Goal: Information Seeking & Learning: Learn about a topic

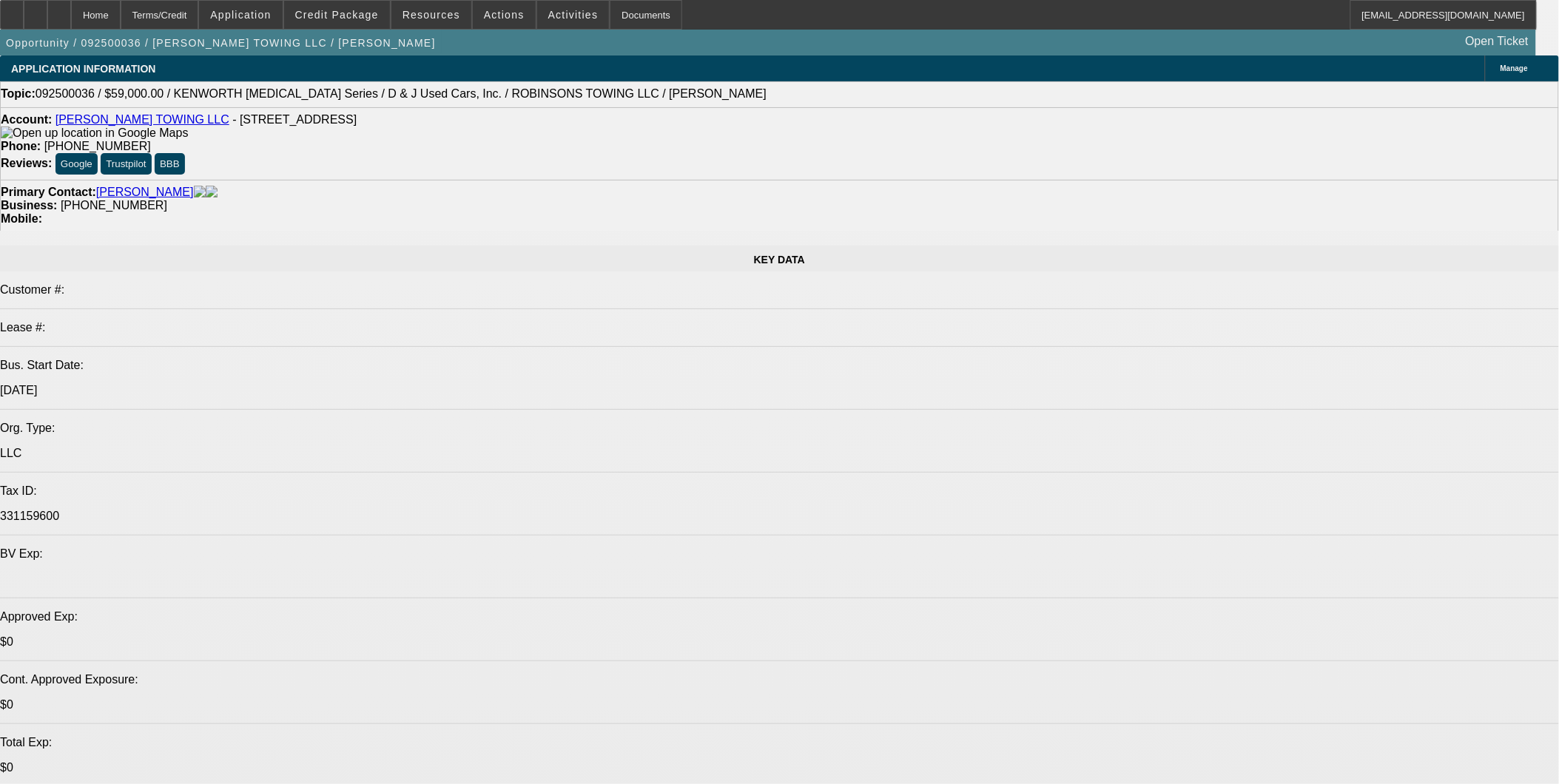
select select "0"
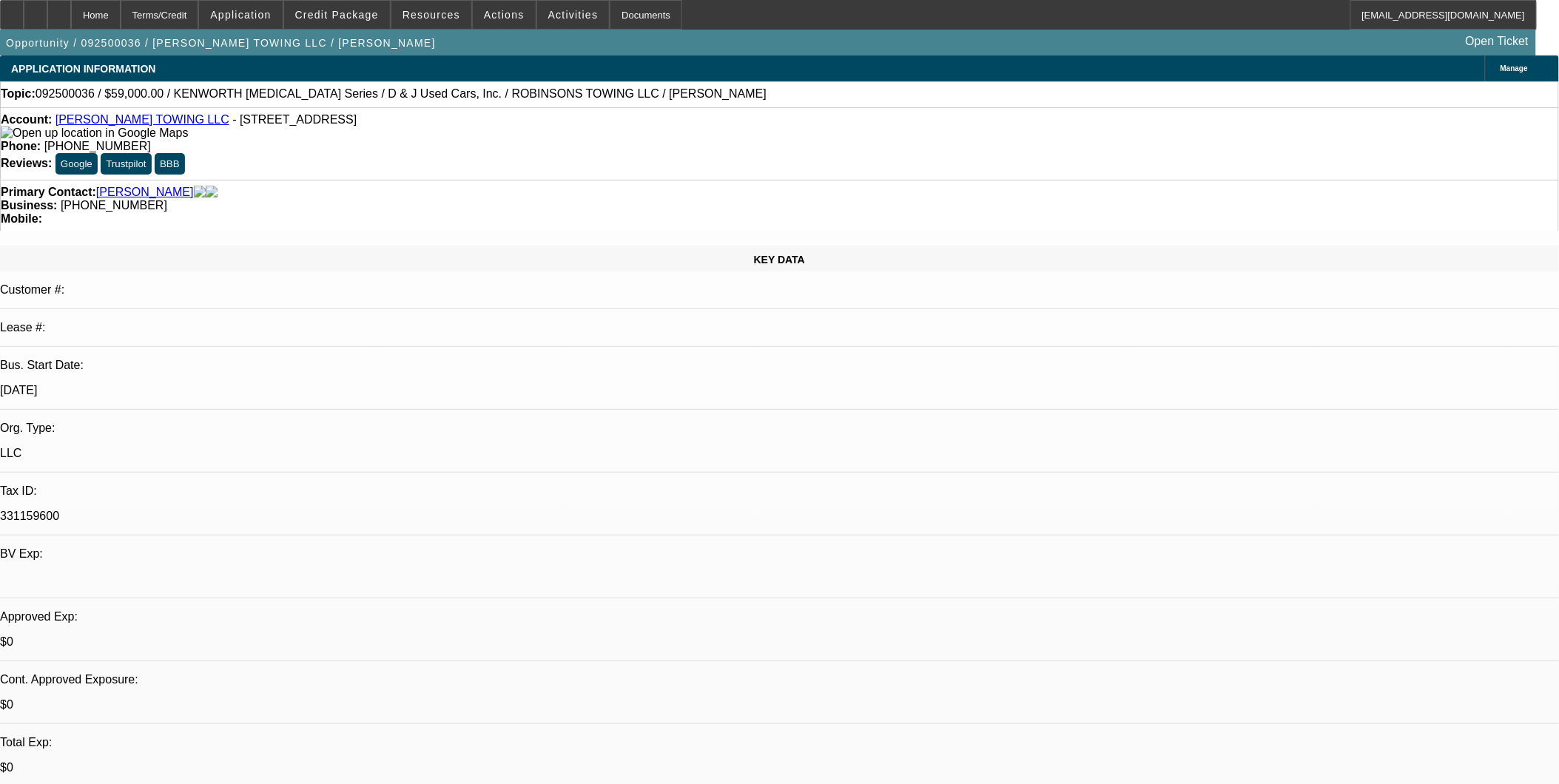
select select "0"
select select "0.1"
select select "0"
select select "0.1"
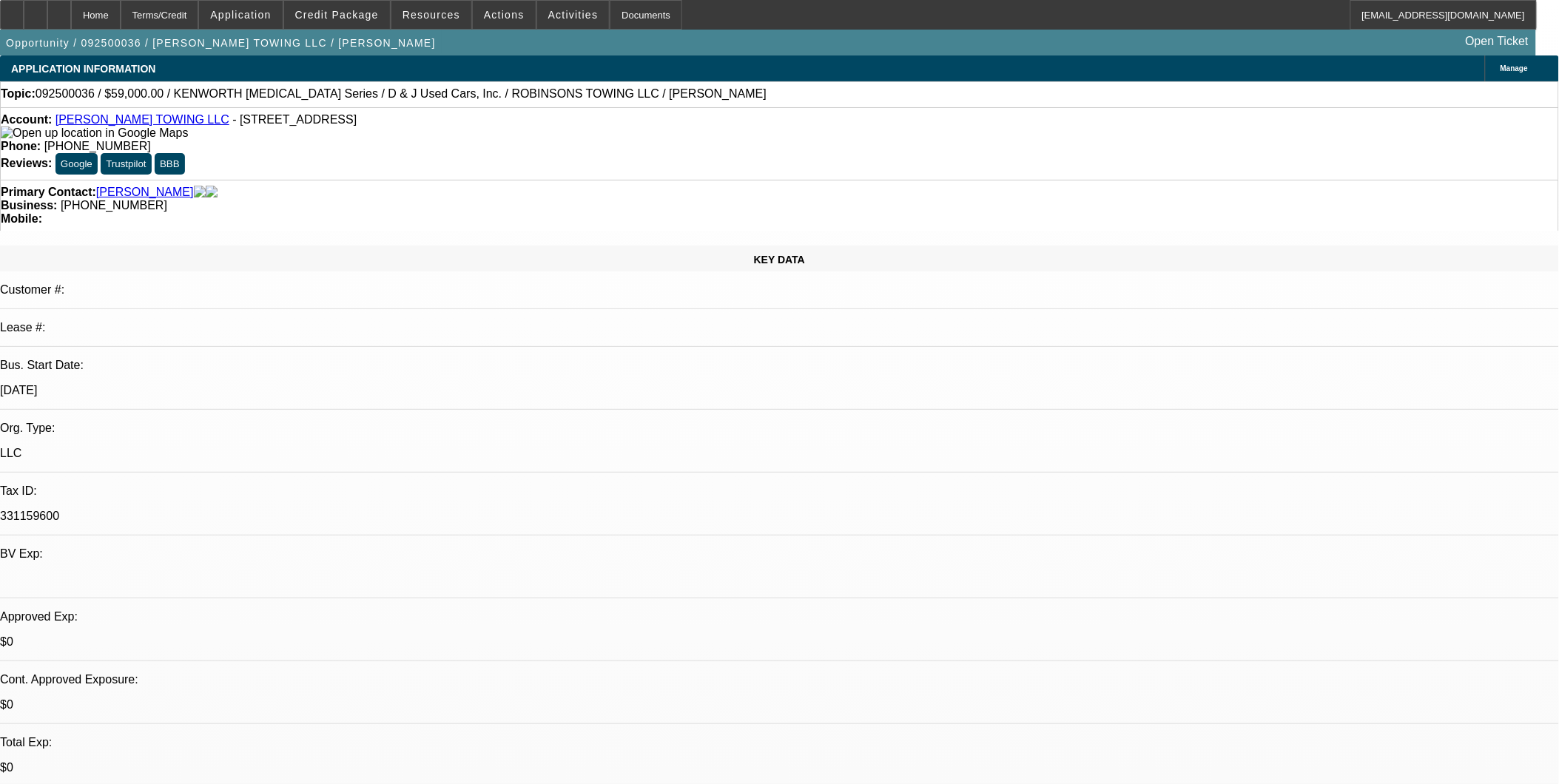
select select "1"
select select "4"
select select "1"
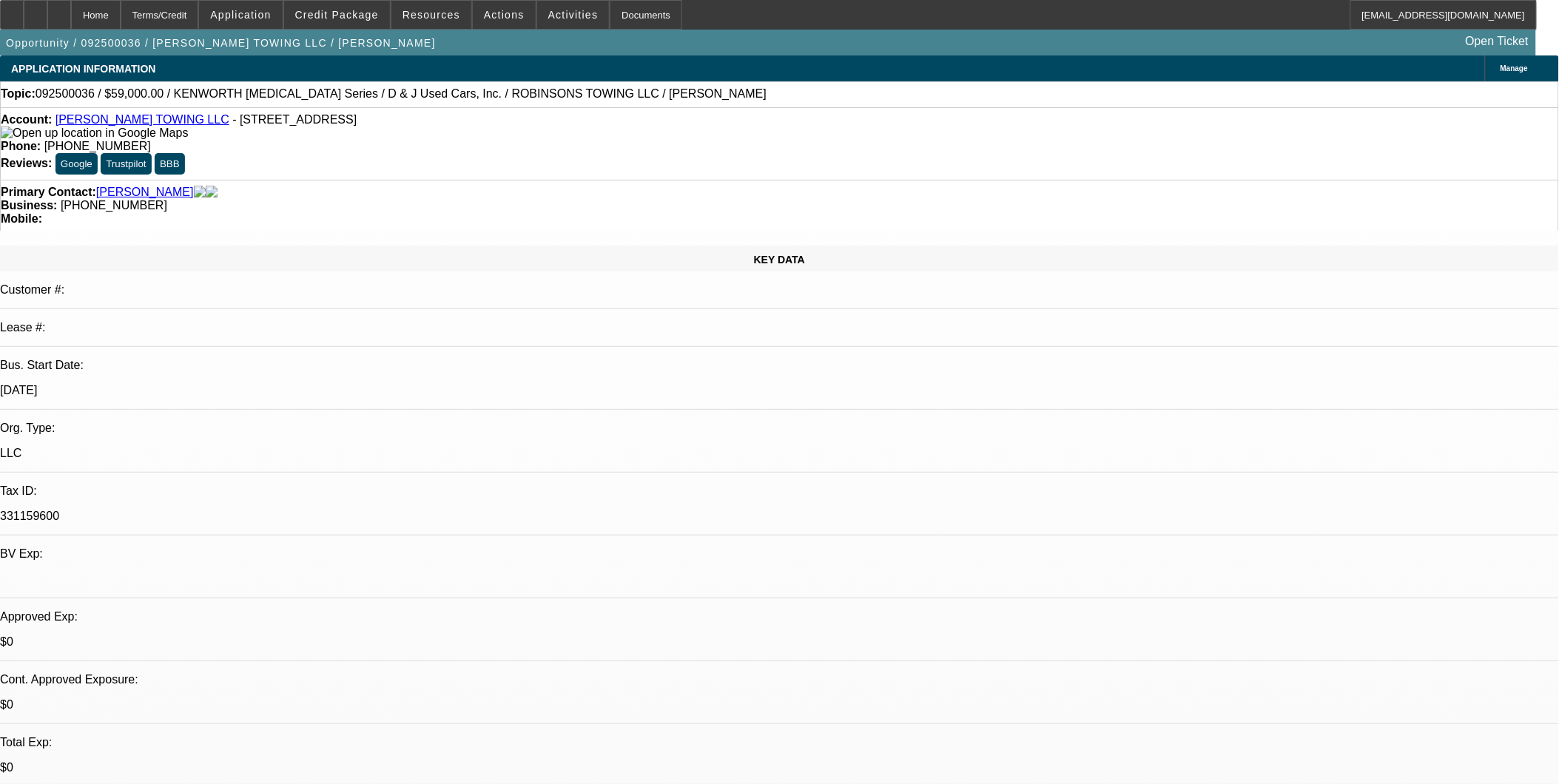
select select "4"
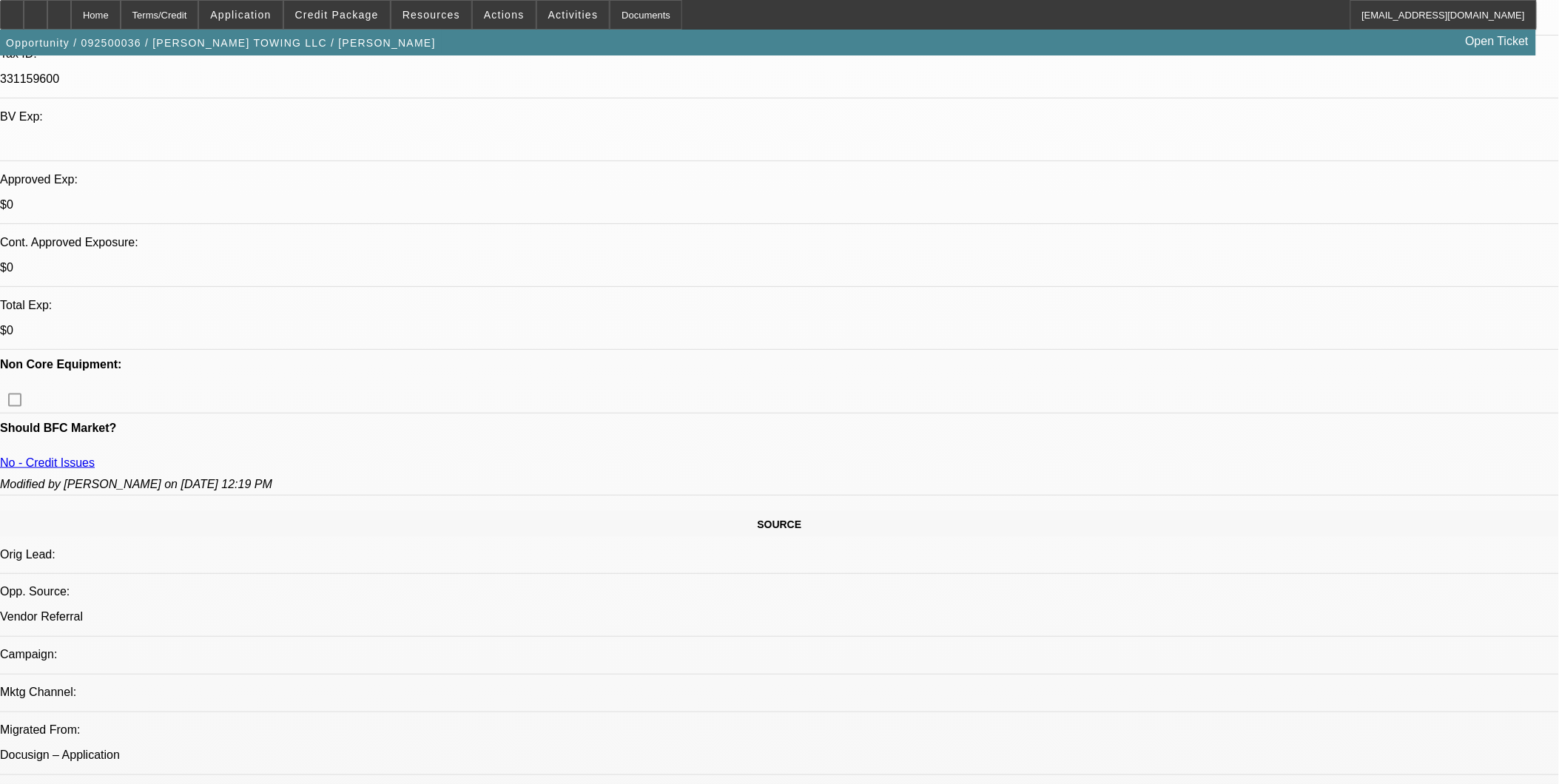
scroll to position [492, 0]
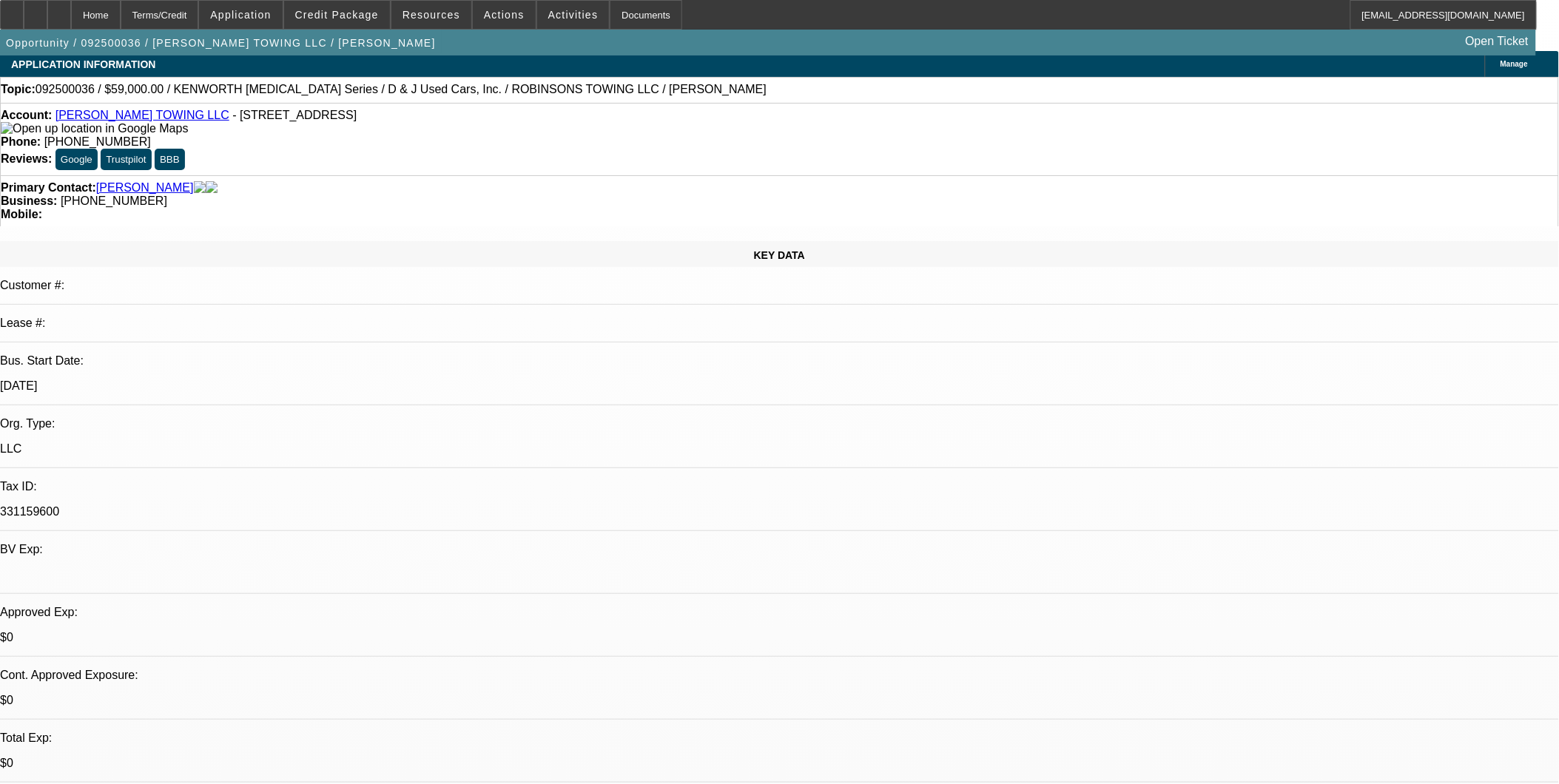
scroll to position [0, 0]
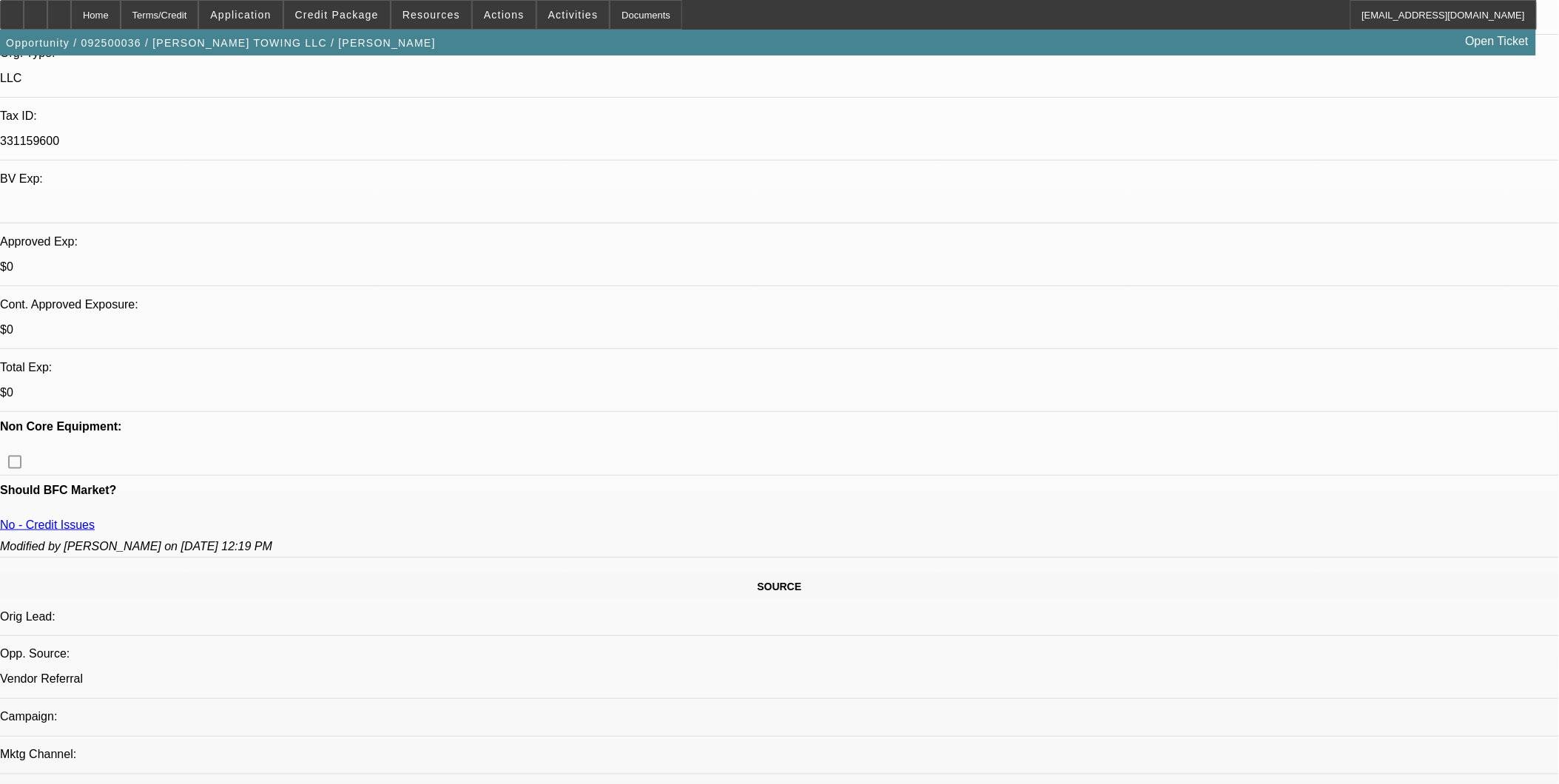
scroll to position [411, 0]
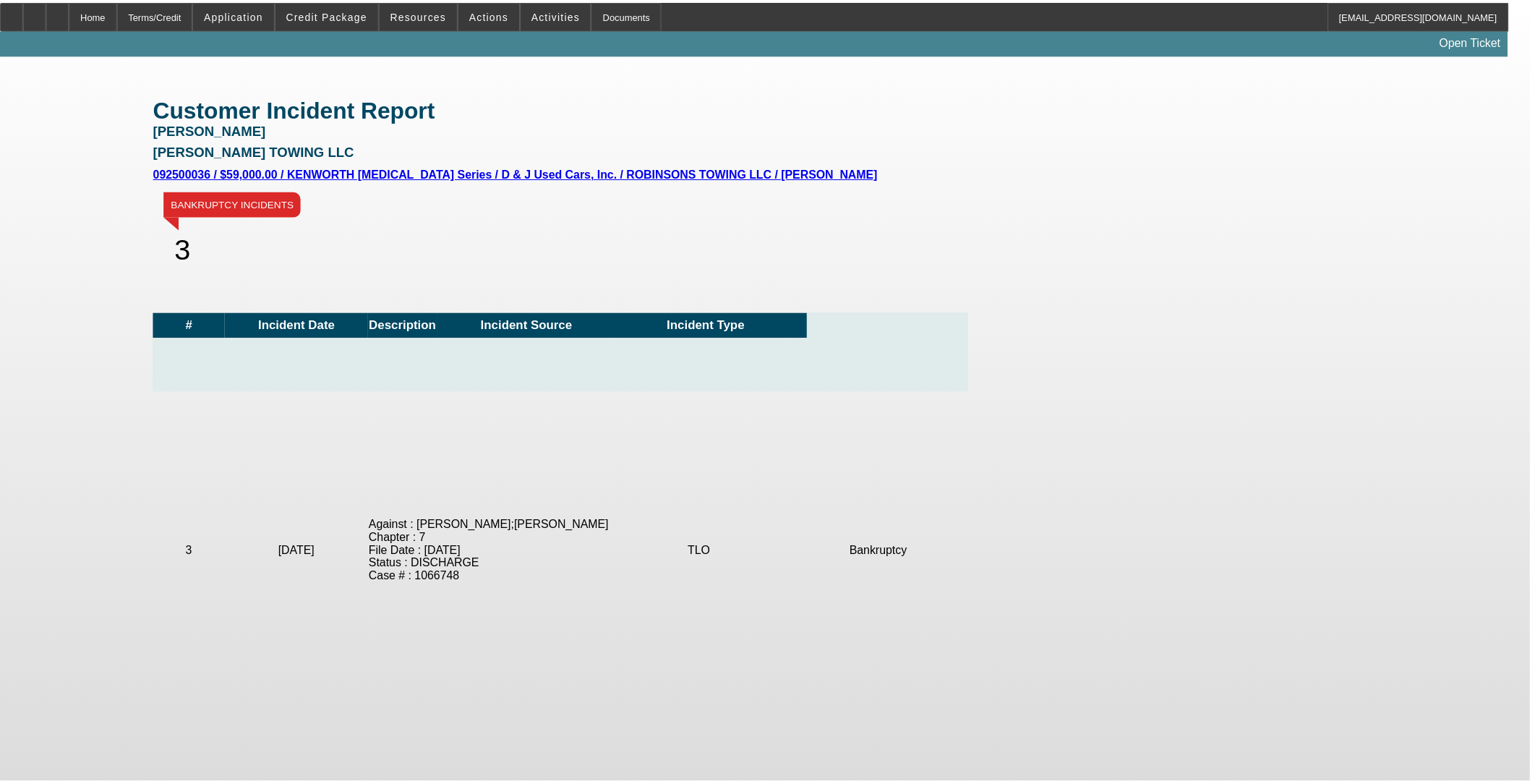
scroll to position [687, 0]
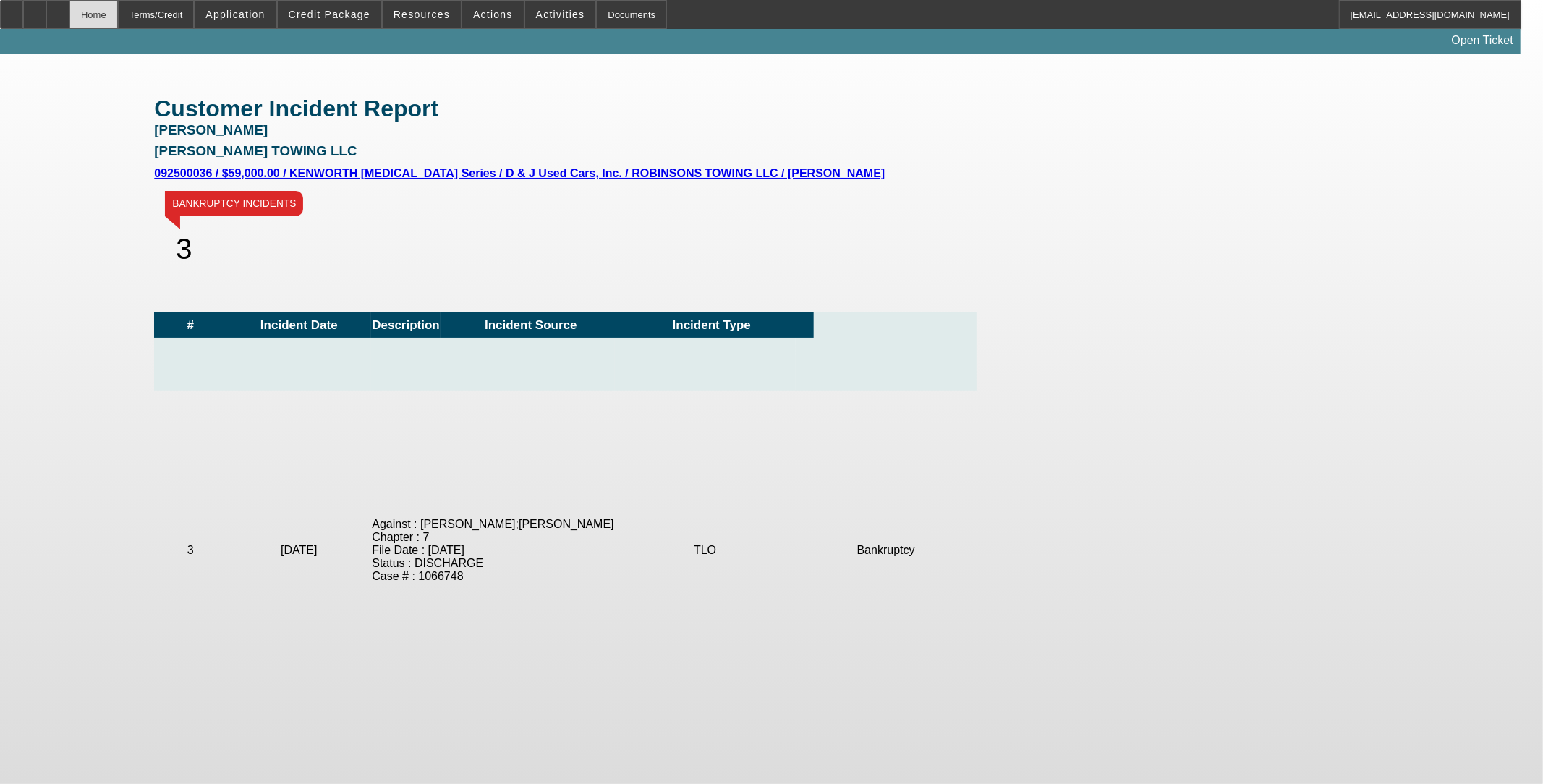
click at [118, 11] on div "Home" at bounding box center [93, 14] width 48 height 29
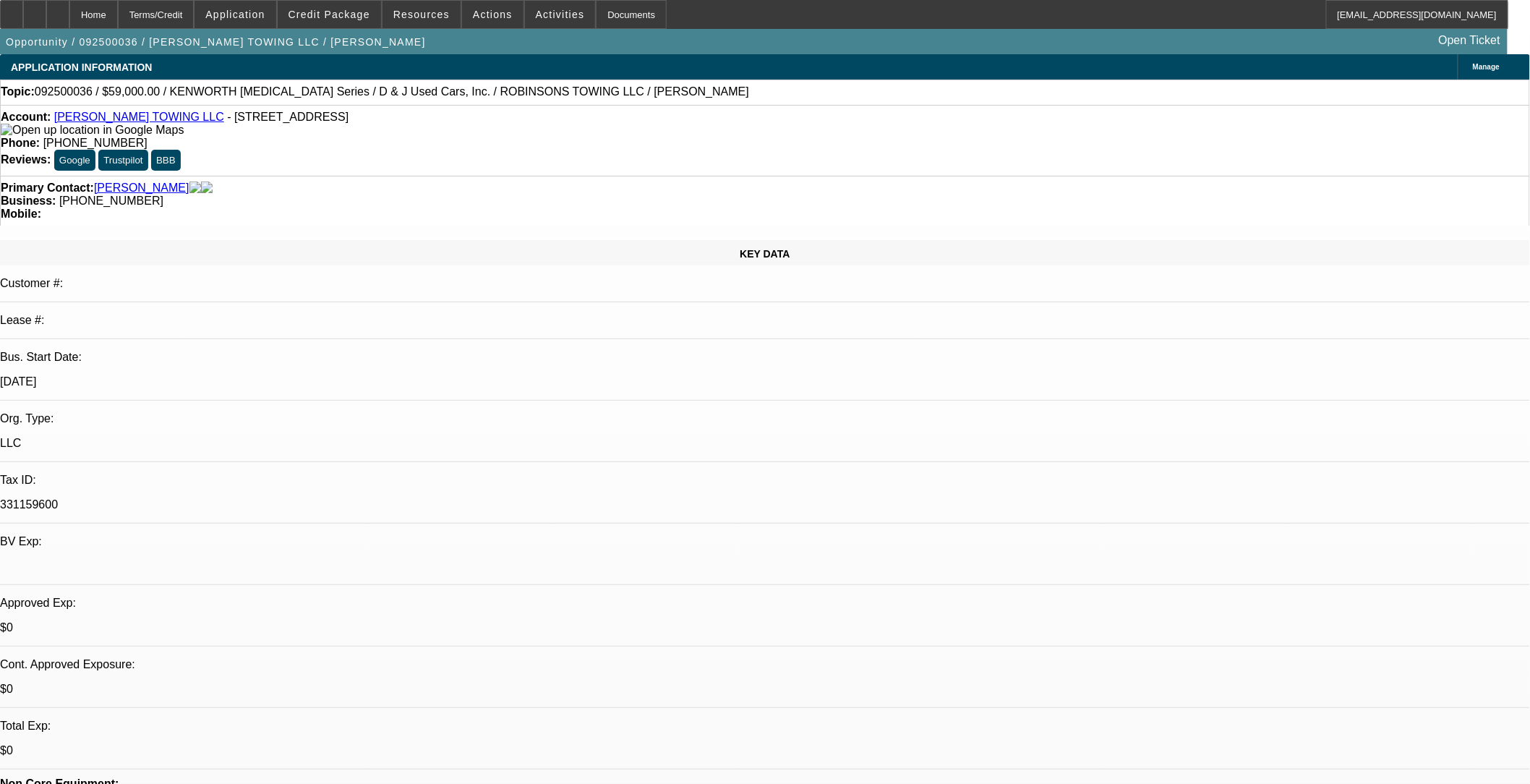
select select "0"
select select "0.1"
select select "0"
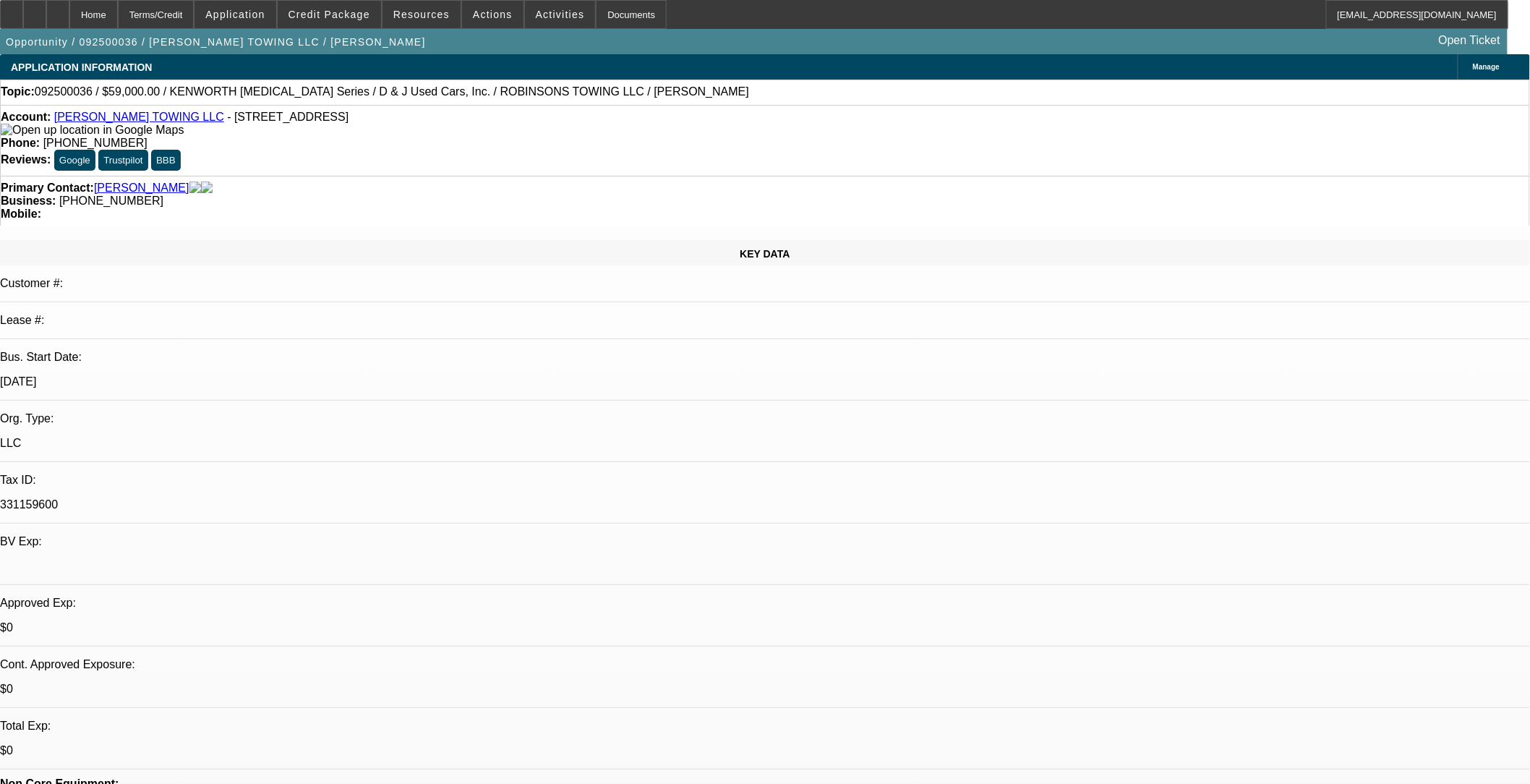
select select "0.1"
select select "1"
select select "4"
select select "1"
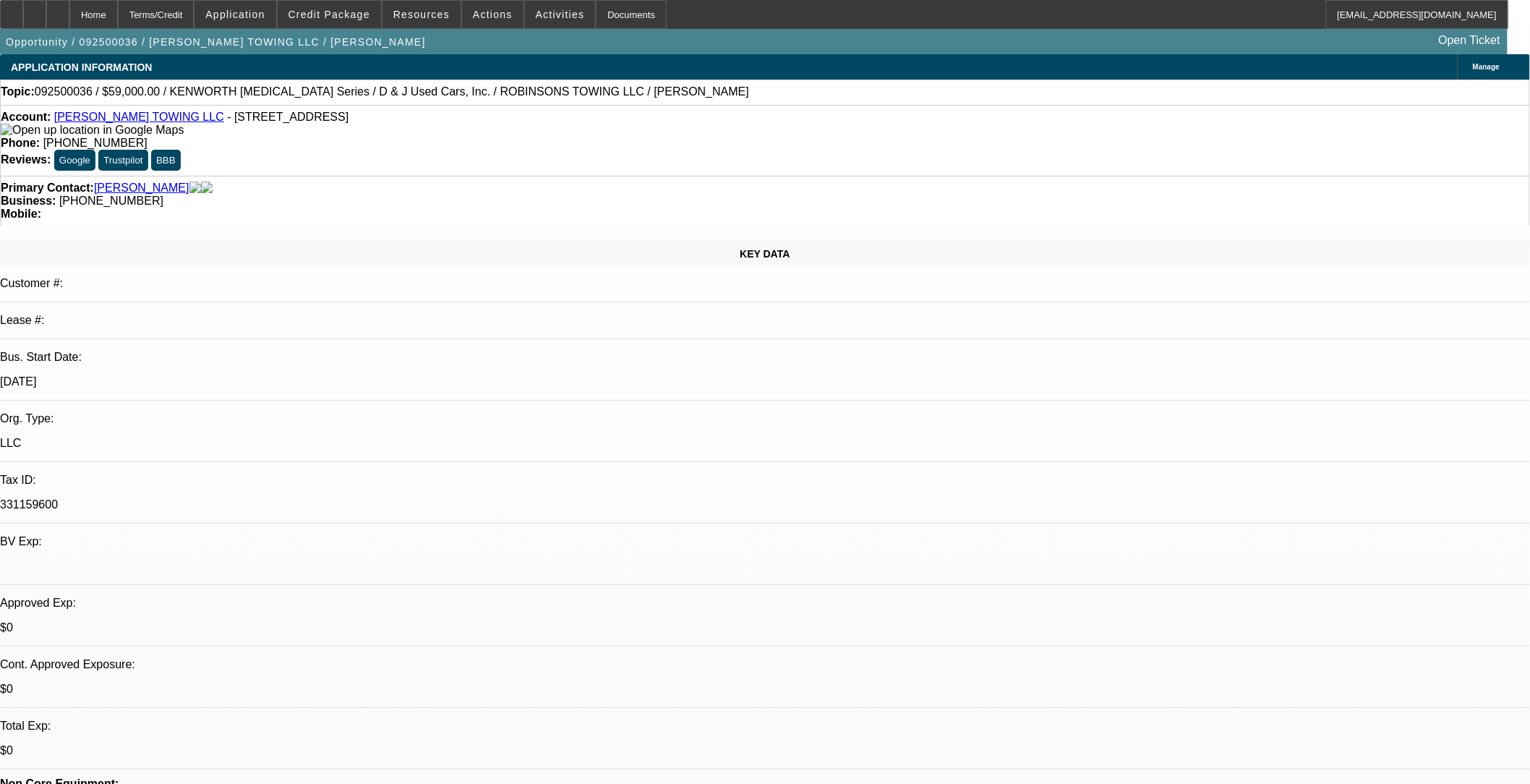
select select "1"
select select "4"
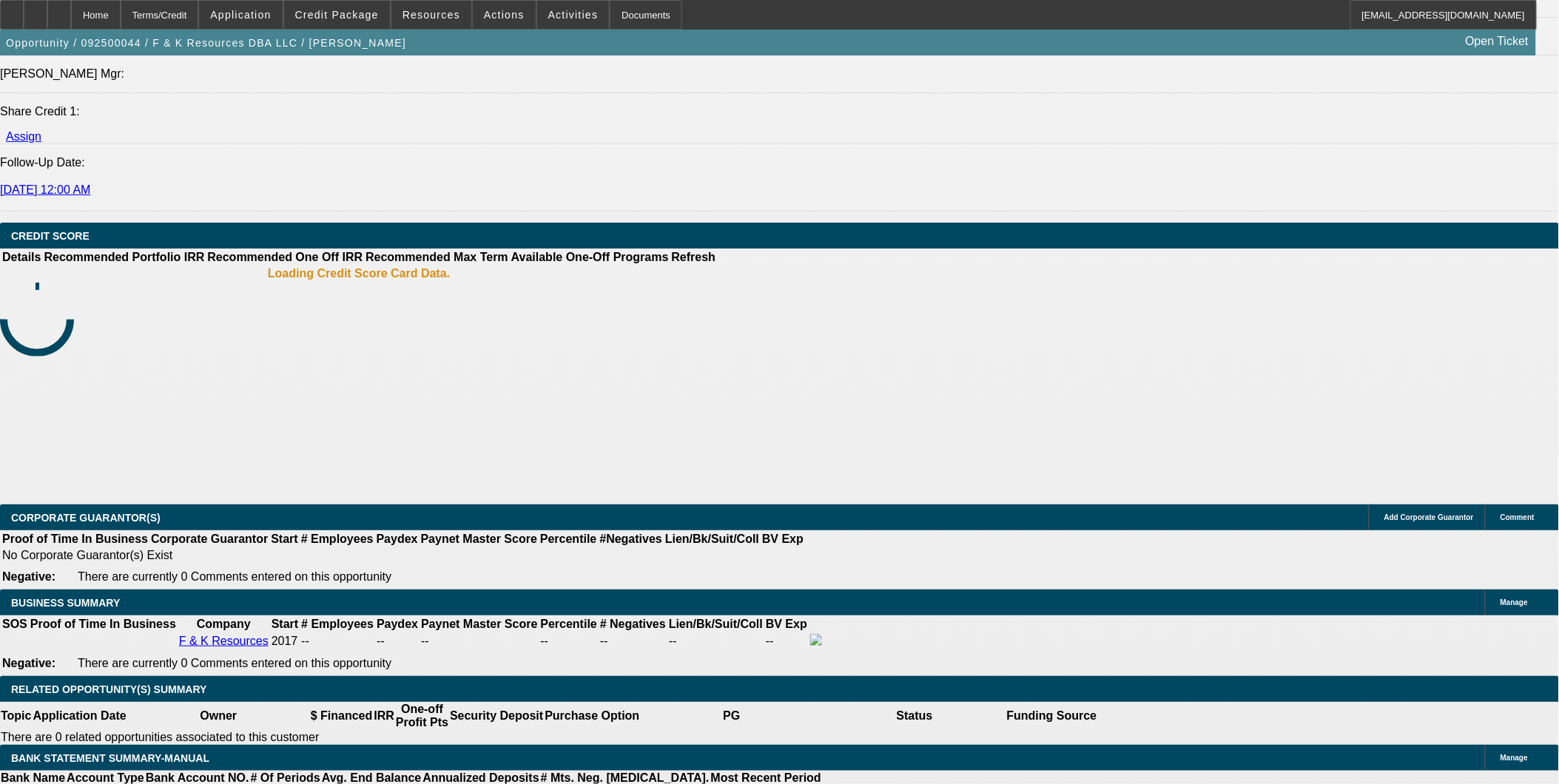
select select "0"
select select "2"
select select "0.1"
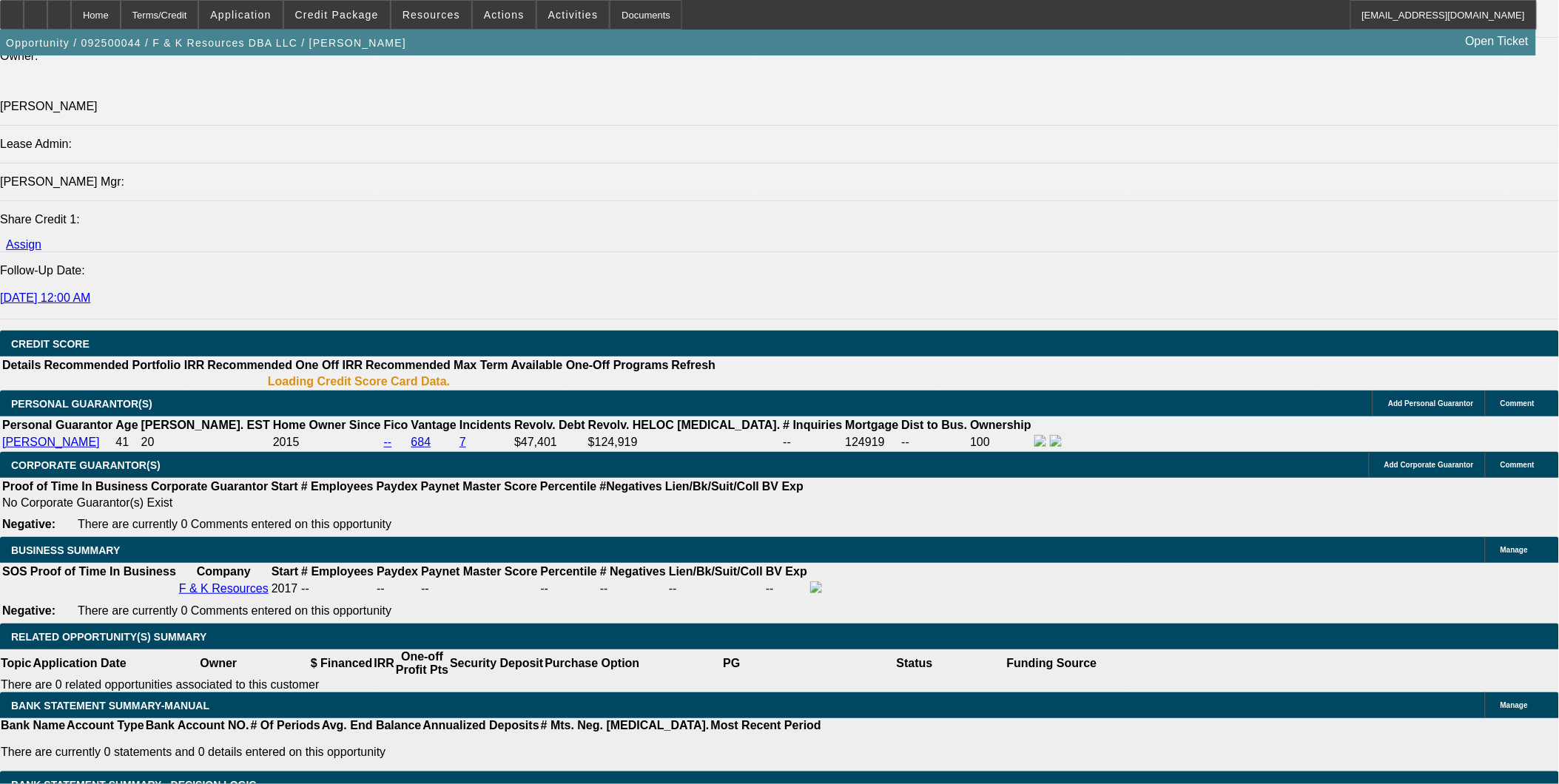
select select "1"
select select "2"
select select "4"
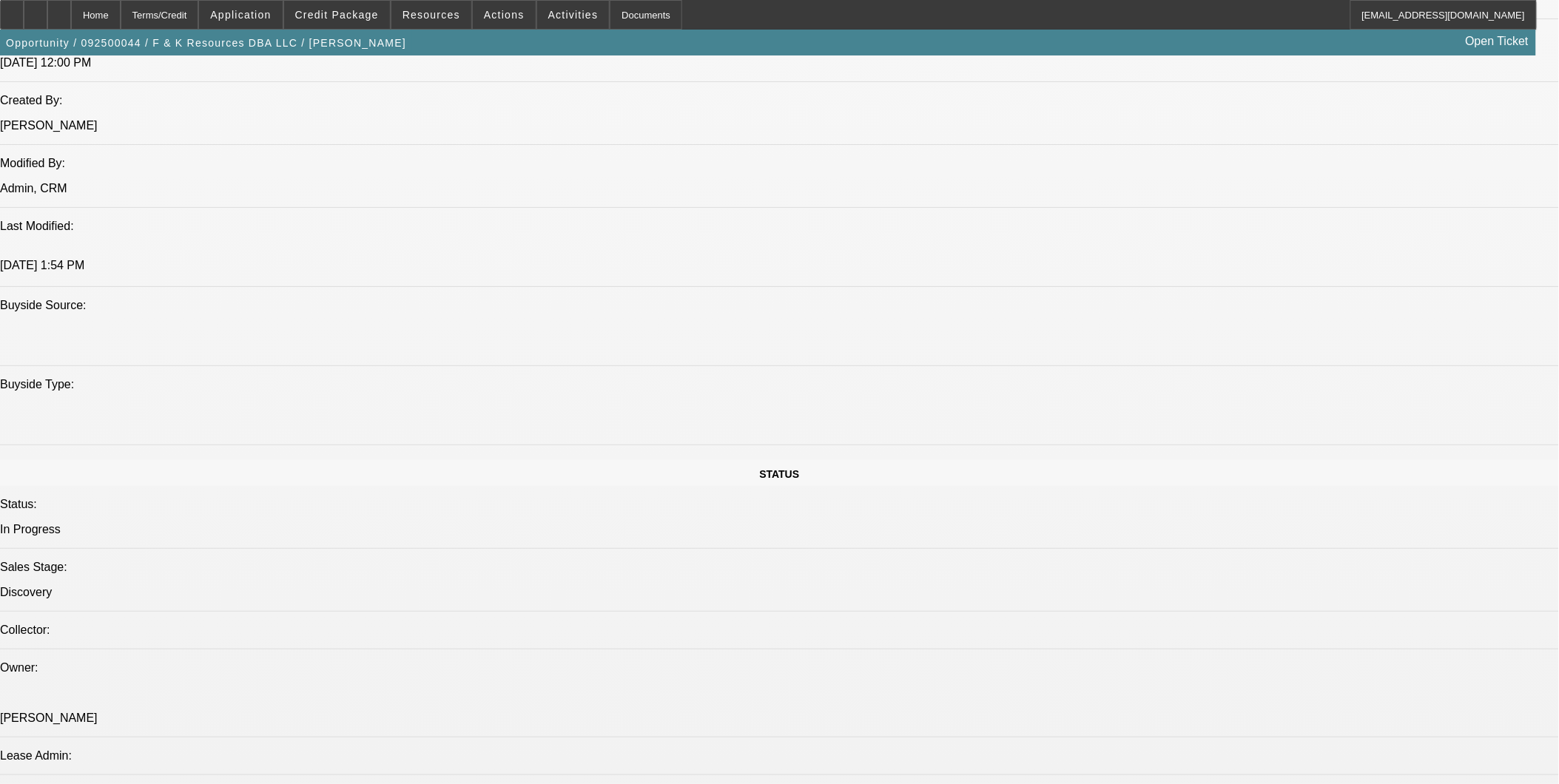
scroll to position [1176, 0]
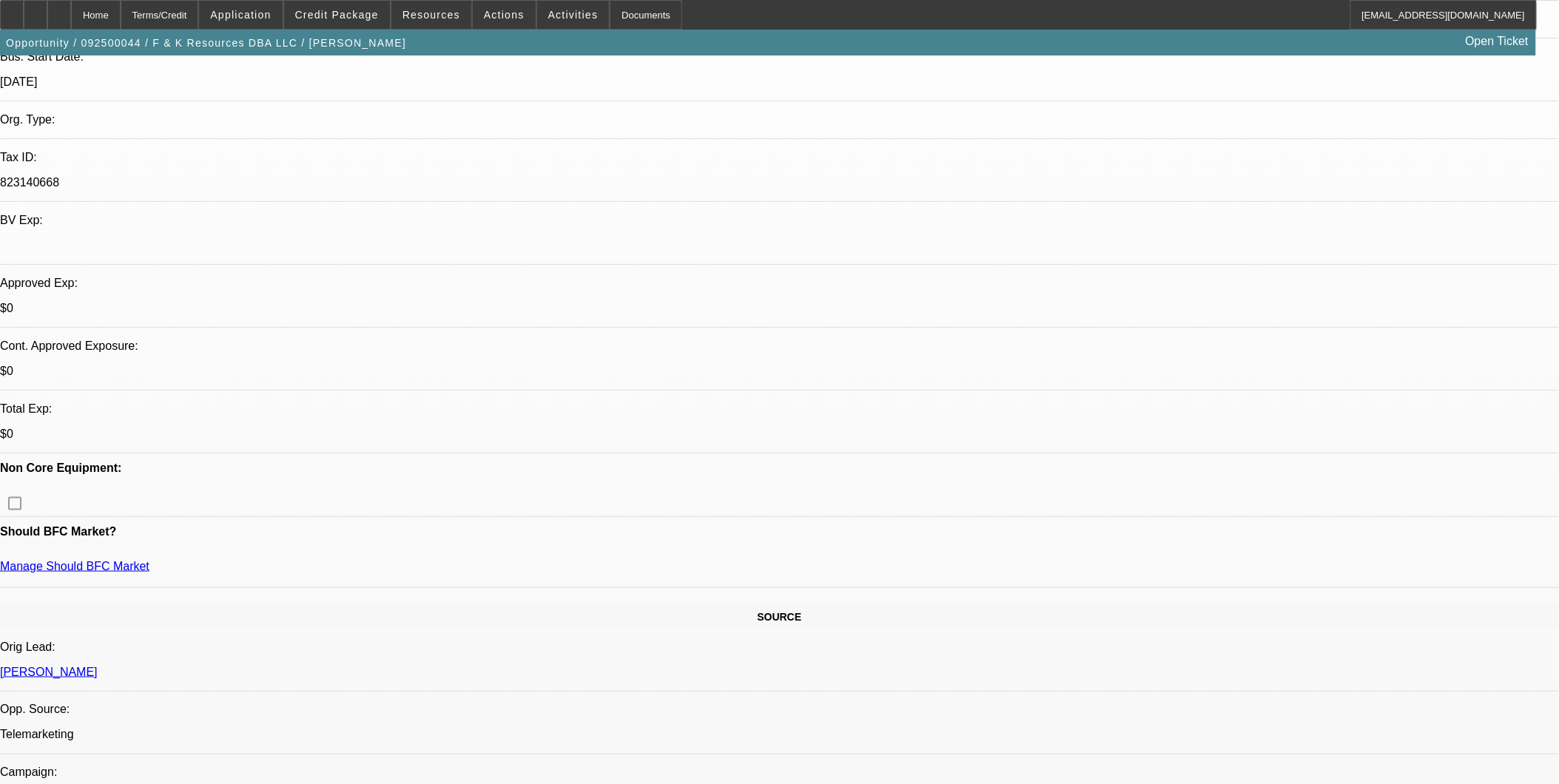
scroll to position [272, 0]
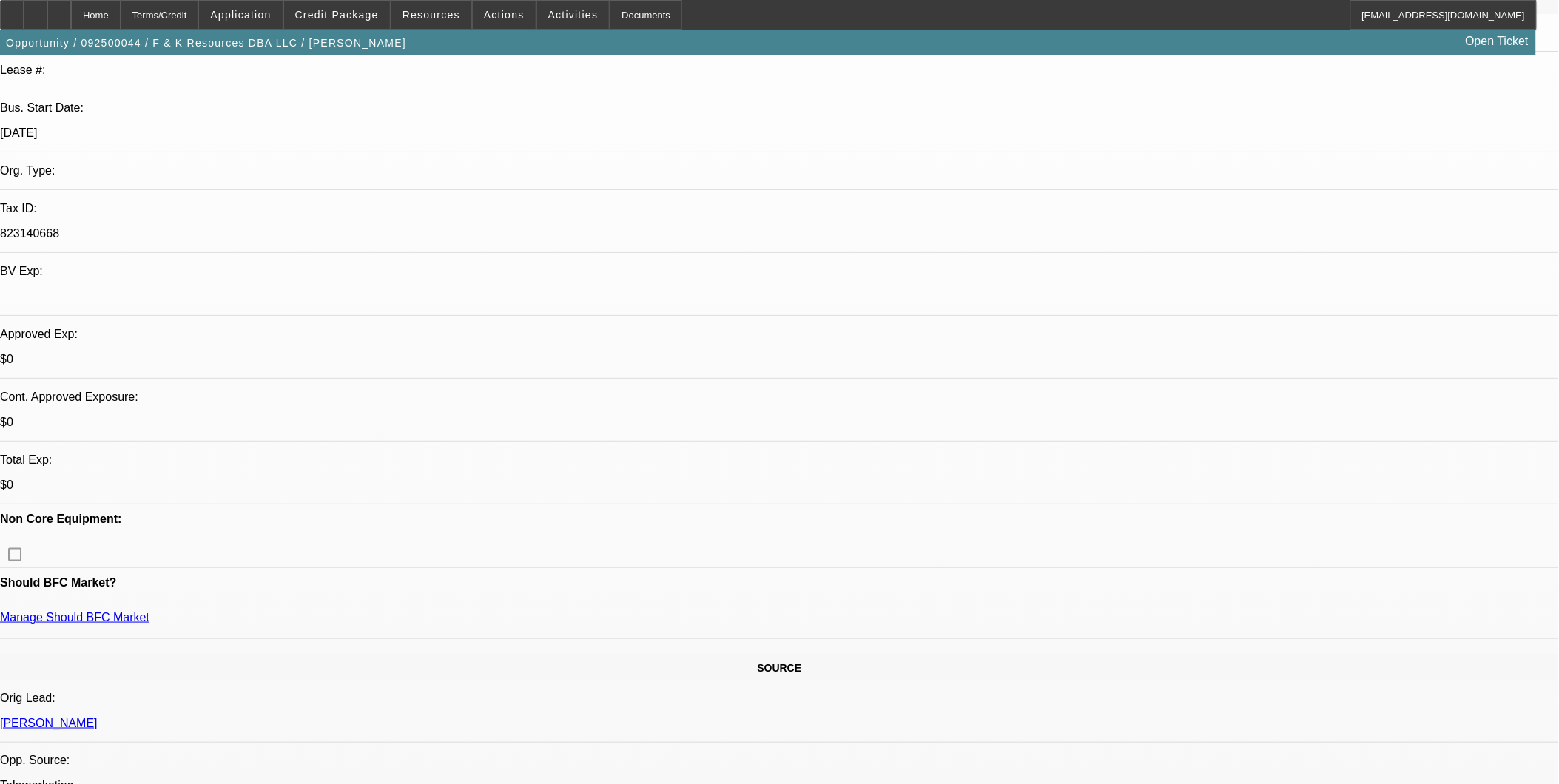
scroll to position [0, 0]
